Goal: Information Seeking & Learning: Compare options

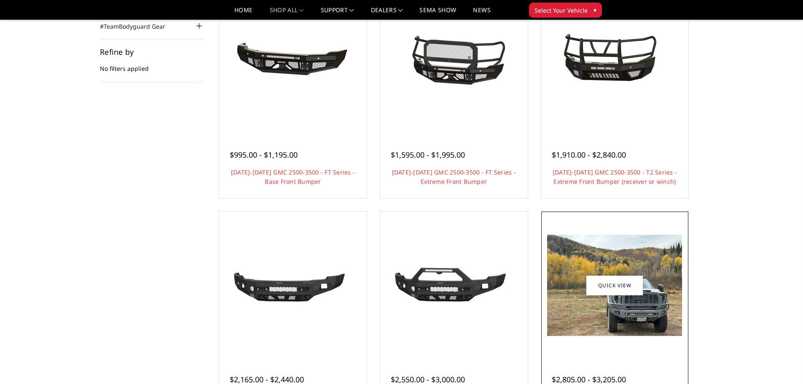
scroll to position [75, 0]
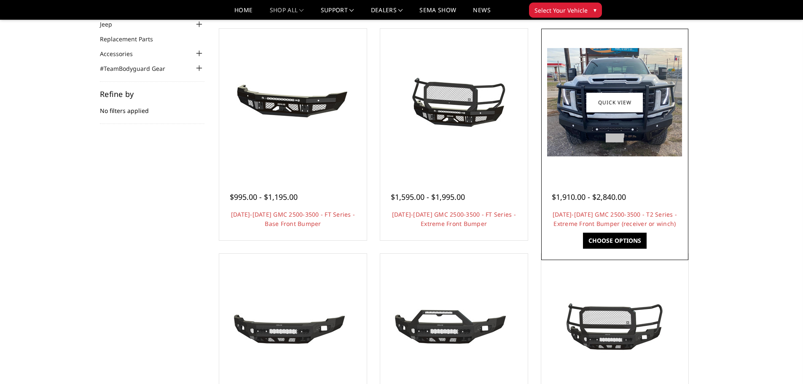
click at [611, 127] on img at bounding box center [614, 102] width 135 height 108
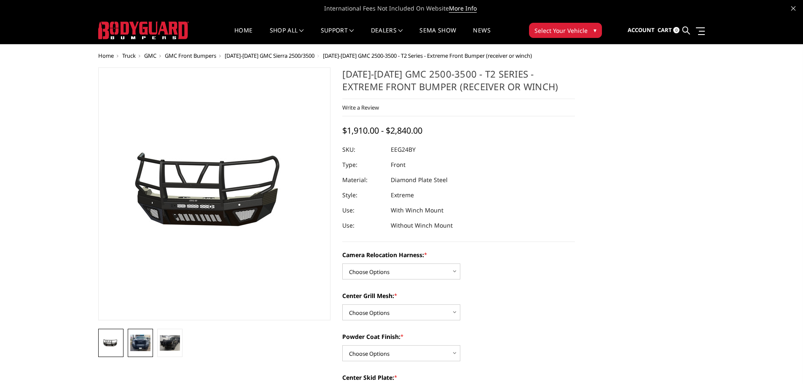
click at [140, 346] on img at bounding box center [140, 343] width 20 height 16
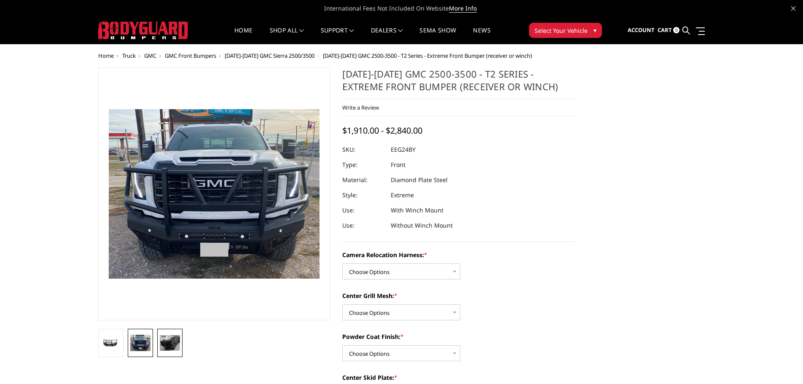
click at [167, 339] on img at bounding box center [170, 343] width 20 height 16
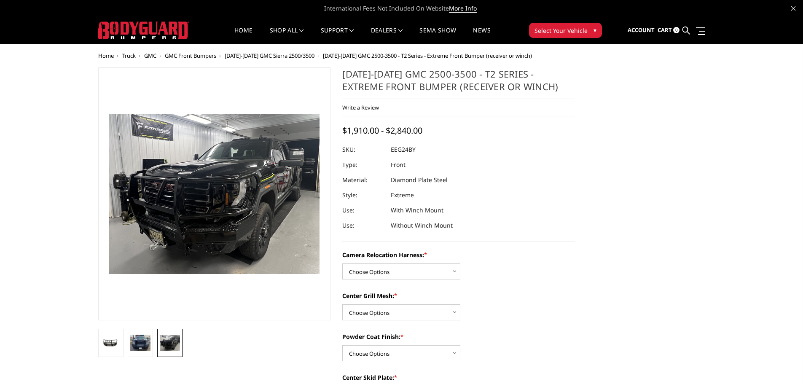
click at [208, 215] on img at bounding box center [223, 181] width 540 height 409
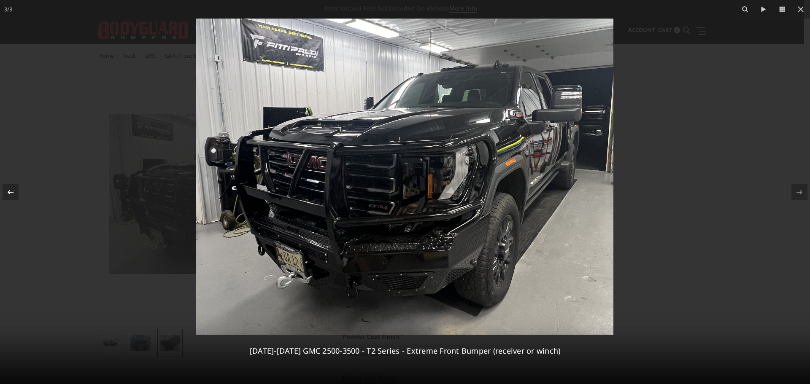
click at [11, 190] on icon at bounding box center [10, 192] width 10 height 10
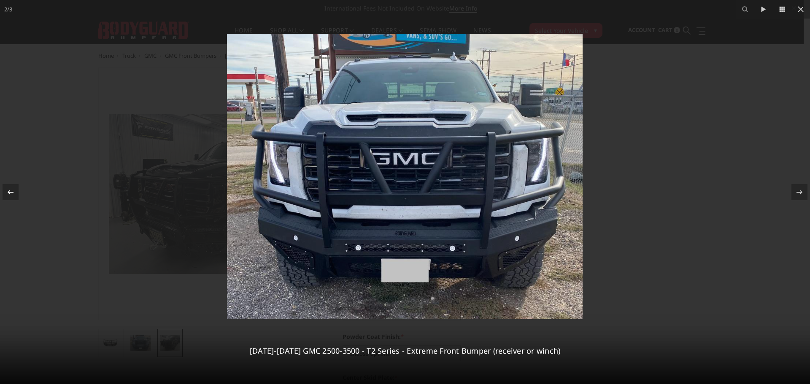
click at [11, 190] on icon at bounding box center [10, 192] width 10 height 10
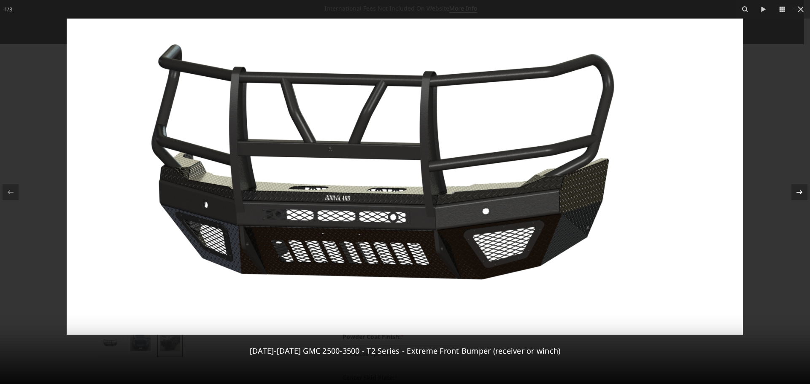
click at [799, 193] on icon at bounding box center [799, 192] width 10 height 10
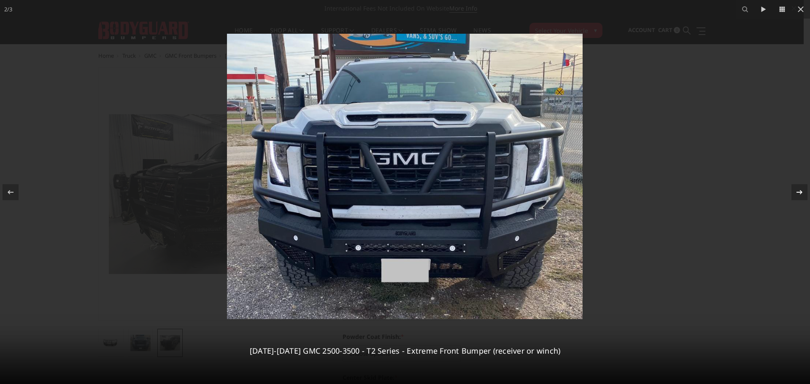
click at [799, 193] on icon at bounding box center [799, 192] width 10 height 10
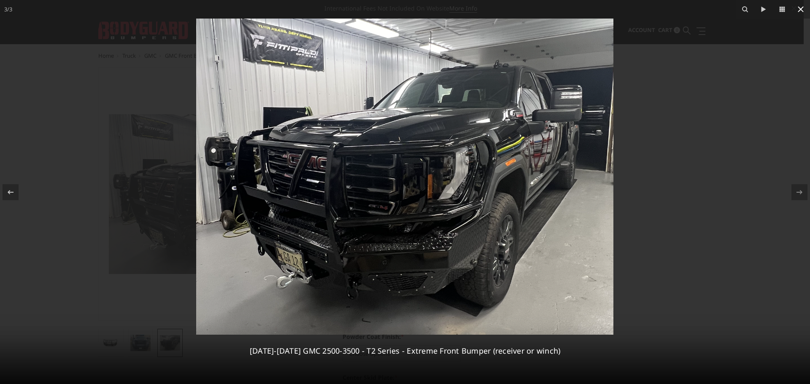
click at [799, 6] on icon at bounding box center [800, 9] width 10 height 10
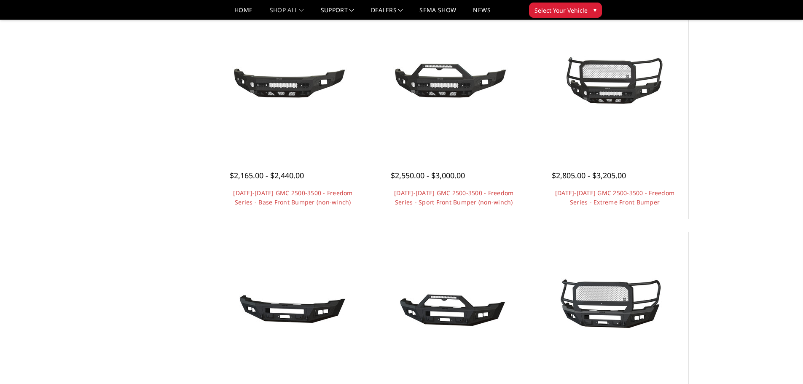
scroll to position [328, 0]
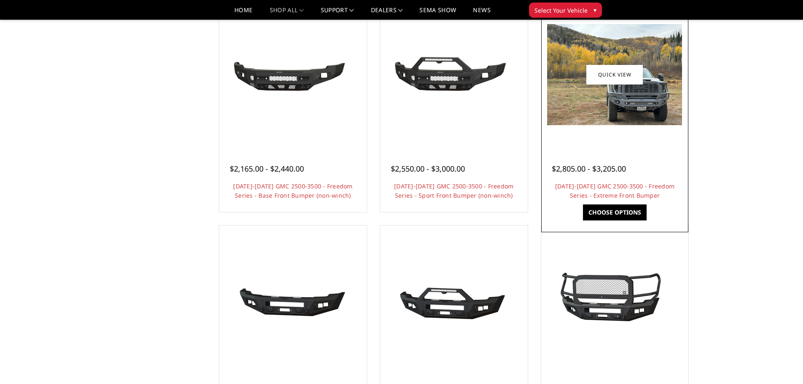
click at [632, 110] on img at bounding box center [614, 74] width 135 height 101
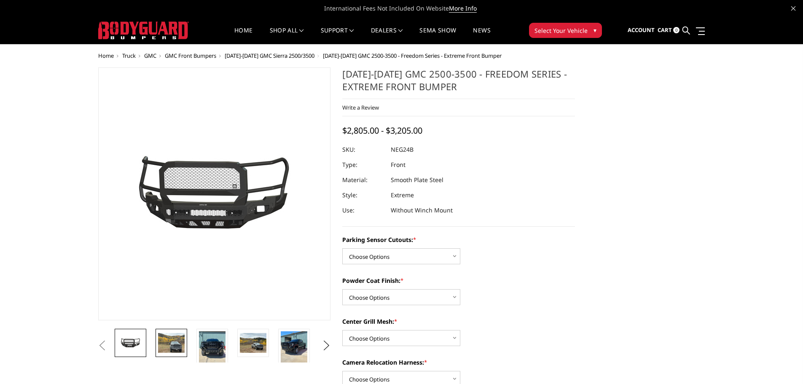
click at [172, 342] on img at bounding box center [171, 343] width 27 height 20
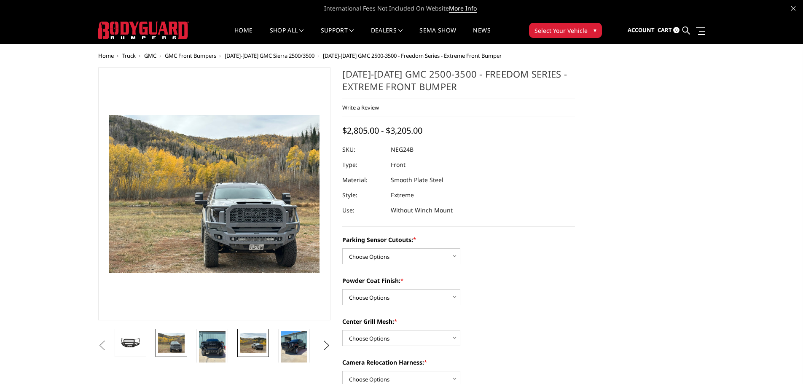
click at [252, 340] on img at bounding box center [253, 343] width 27 height 20
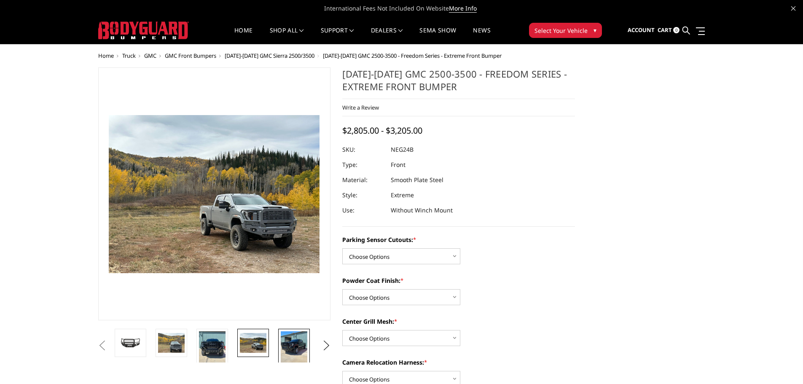
click at [294, 349] on img at bounding box center [294, 348] width 27 height 35
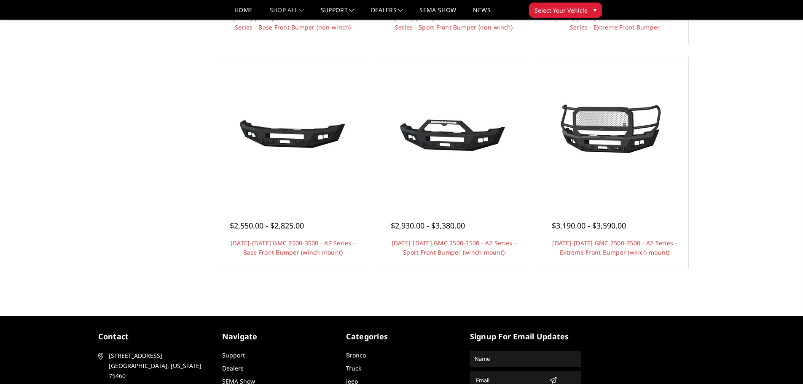
scroll to position [497, 0]
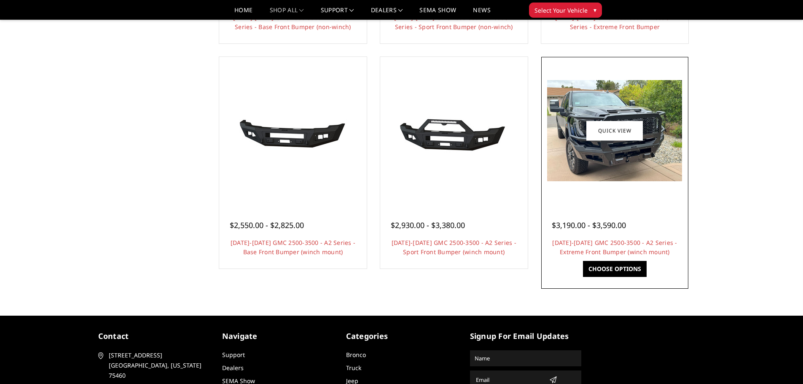
click at [585, 194] on div at bounding box center [615, 130] width 143 height 143
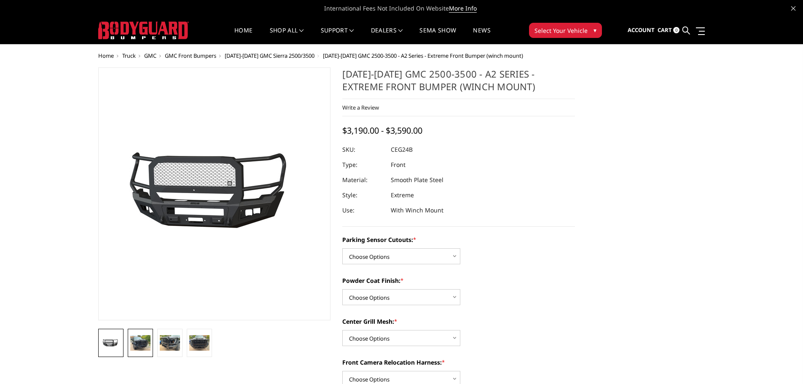
click at [137, 338] on img at bounding box center [140, 342] width 20 height 15
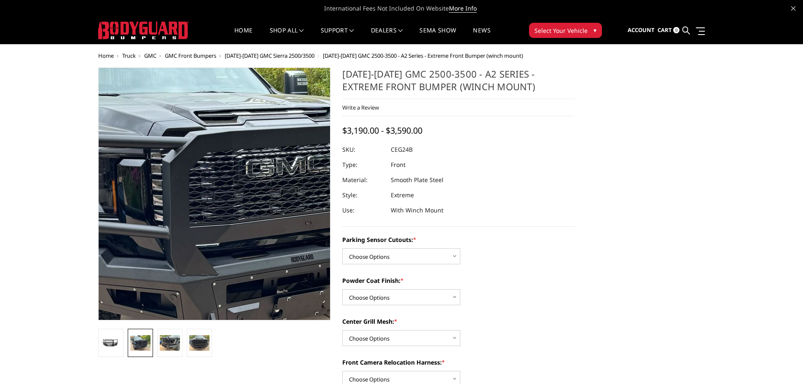
click at [207, 196] on img at bounding box center [225, 192] width 540 height 405
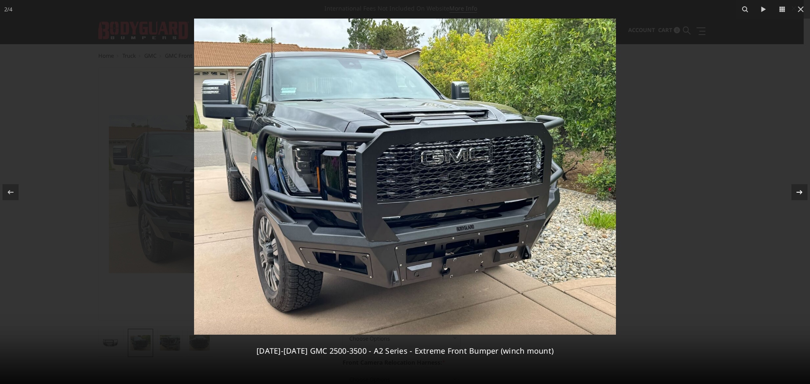
click at [799, 194] on icon at bounding box center [799, 192] width 6 height 4
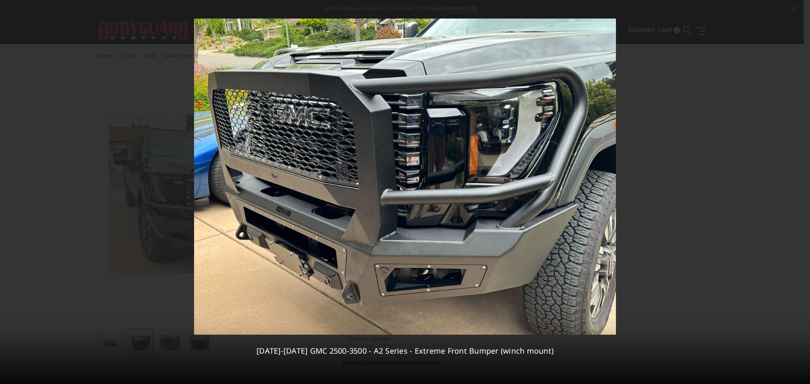
click at [795, 194] on div "3 / 4 2024-2025 GMC 2500-3500 - A2 Series - Extreme Front Bumper (winch mount)" at bounding box center [405, 192] width 810 height 384
click at [799, 193] on icon at bounding box center [799, 192] width 10 height 10
click at [799, 8] on icon at bounding box center [800, 9] width 6 height 6
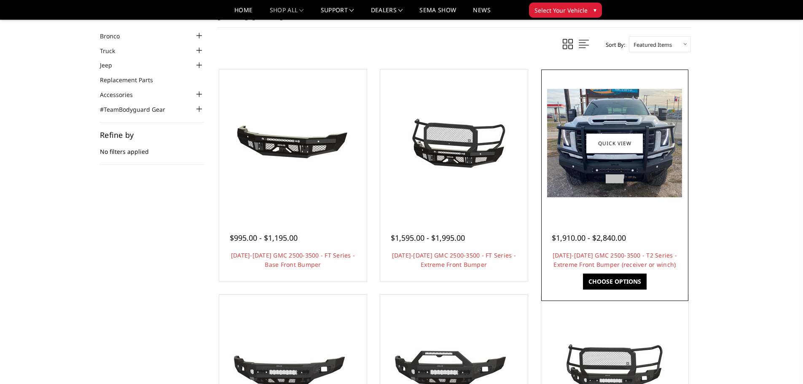
scroll to position [33, 0]
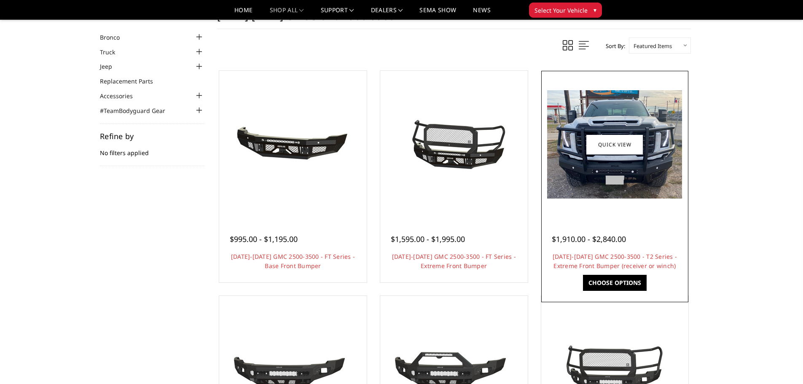
click at [609, 176] on img at bounding box center [614, 144] width 135 height 108
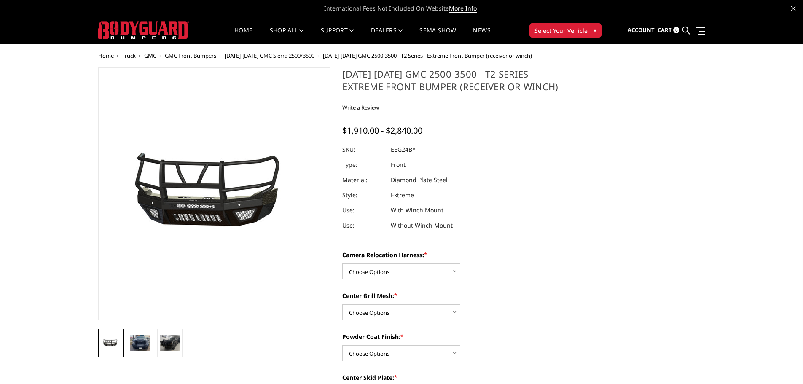
click at [142, 343] on img at bounding box center [140, 343] width 20 height 16
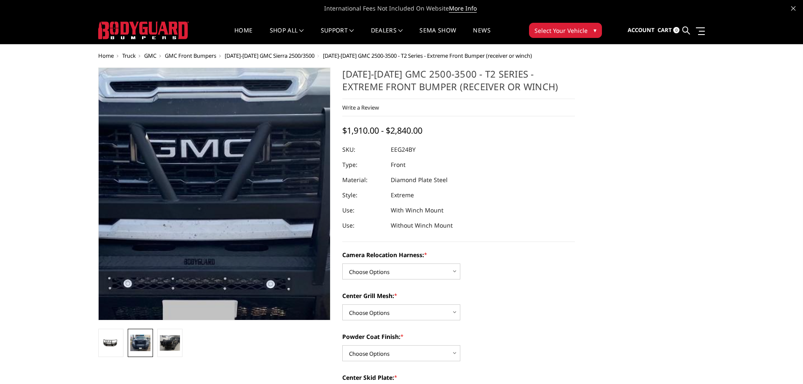
click at [229, 220] on img at bounding box center [198, 174] width 540 height 433
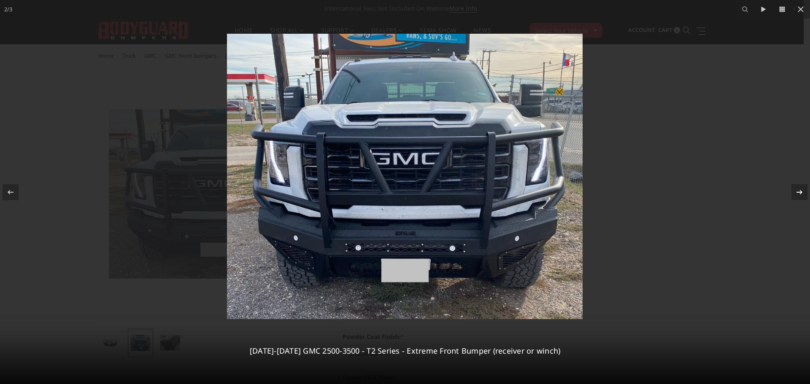
click at [799, 191] on icon at bounding box center [799, 192] width 10 height 10
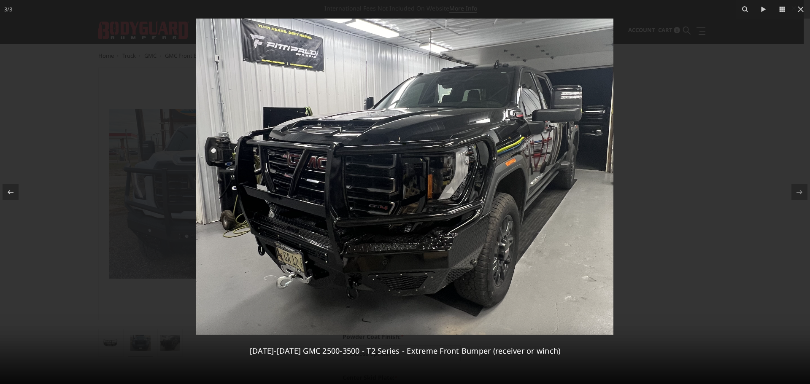
click at [469, 262] on img at bounding box center [404, 177] width 417 height 316
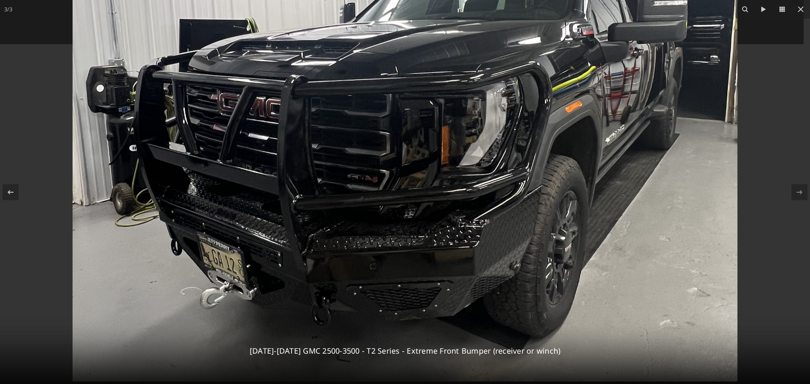
drag, startPoint x: 439, startPoint y: 284, endPoint x: 474, endPoint y: 279, distance: 34.9
click at [474, 279] on img at bounding box center [405, 130] width 665 height 504
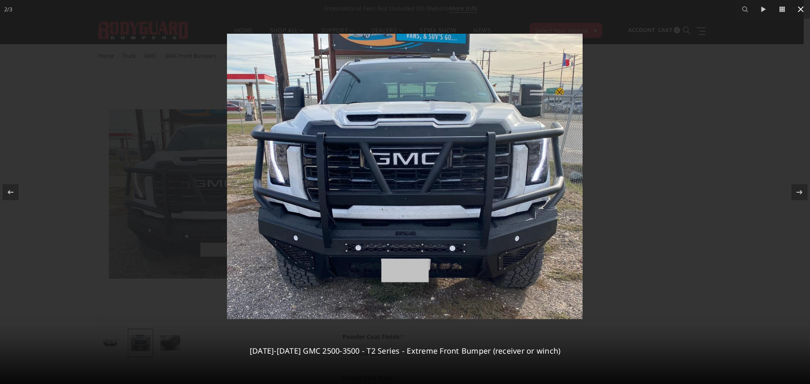
click at [802, 7] on icon at bounding box center [800, 9] width 10 height 10
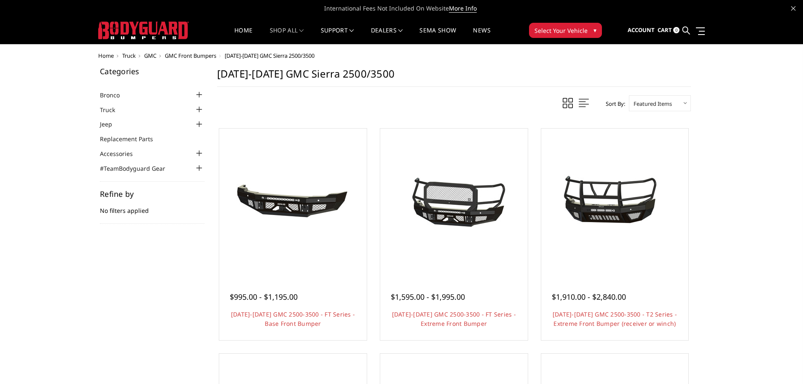
scroll to position [42, 0]
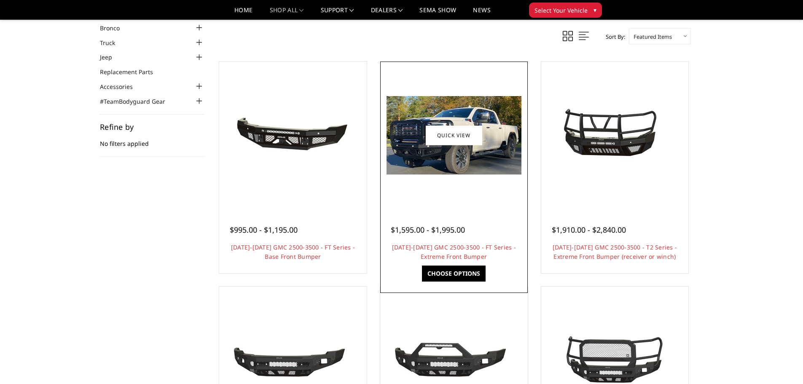
click at [461, 150] on img at bounding box center [454, 135] width 135 height 78
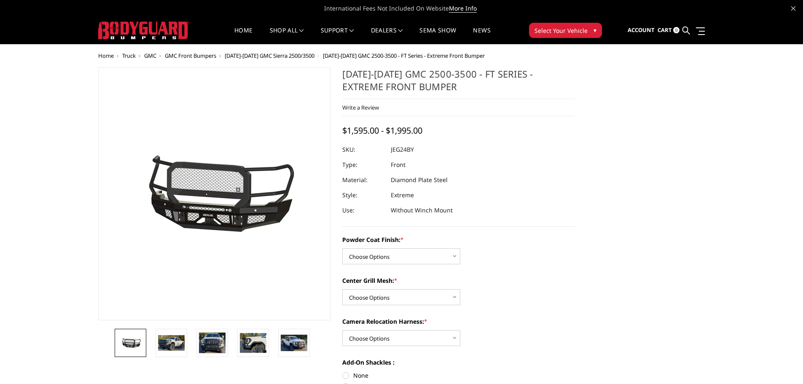
click at [216, 213] on img at bounding box center [213, 194] width 540 height 253
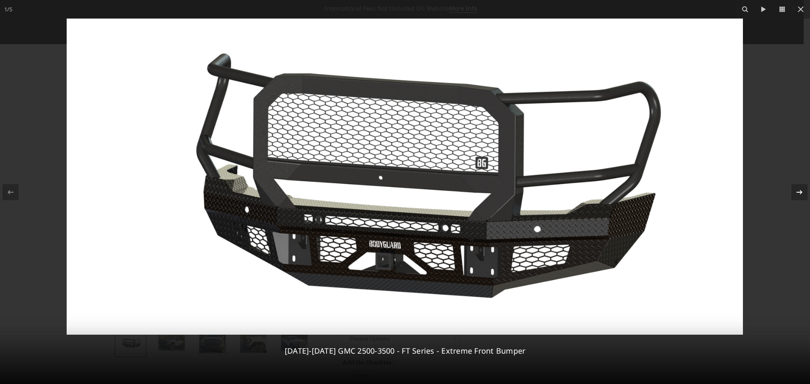
click at [799, 192] on icon at bounding box center [799, 192] width 6 height 4
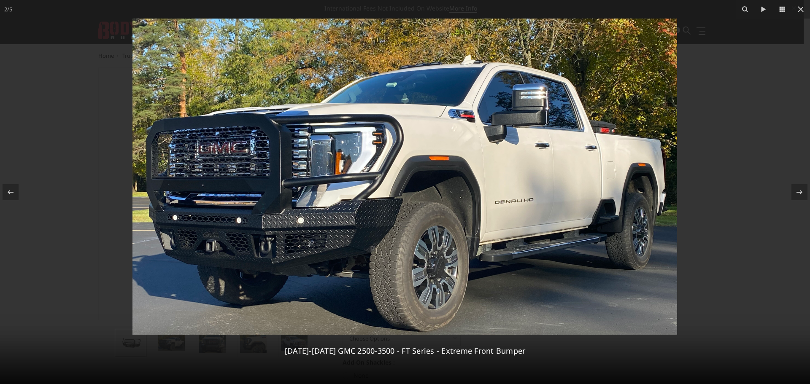
click at [288, 253] on img at bounding box center [404, 177] width 544 height 316
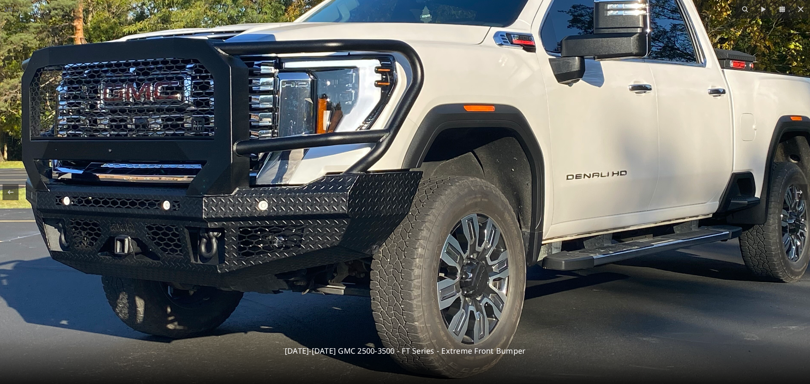
click at [748, 204] on img at bounding box center [425, 137] width 851 height 494
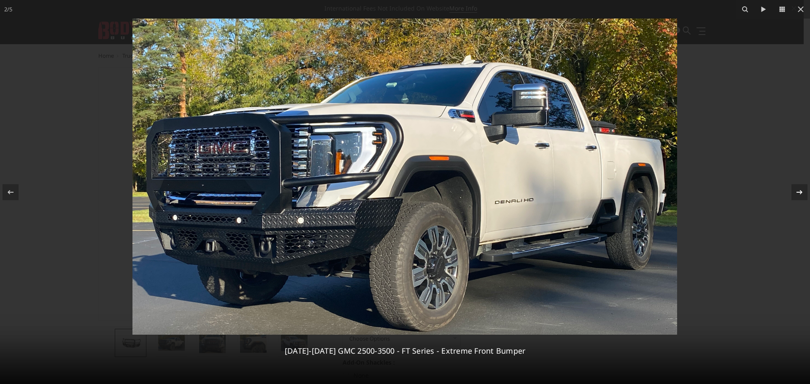
click at [799, 188] on icon at bounding box center [799, 192] width 10 height 10
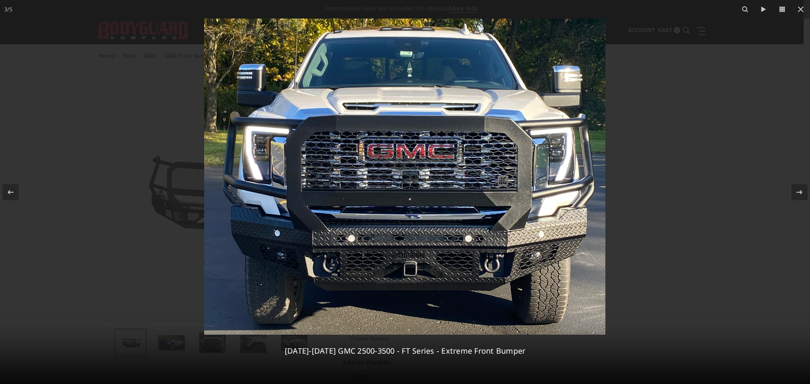
click at [417, 185] on img at bounding box center [404, 177] width 401 height 316
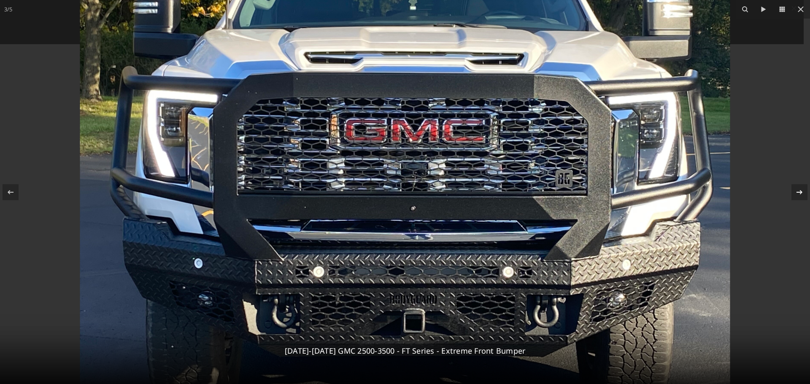
click at [802, 191] on icon at bounding box center [799, 192] width 10 height 10
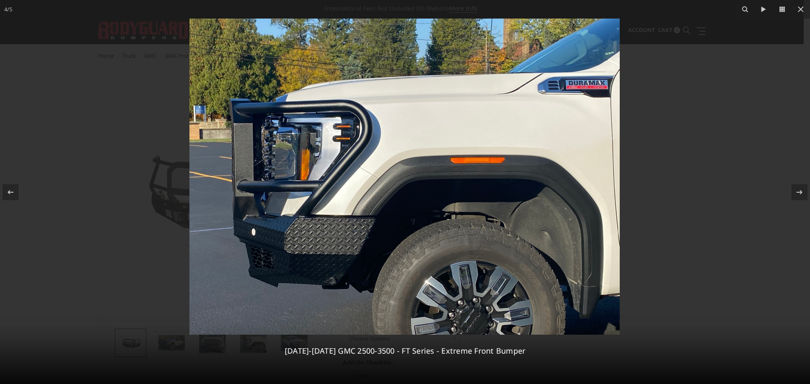
click at [336, 285] on img at bounding box center [404, 177] width 430 height 316
